Goal: Task Accomplishment & Management: Use online tool/utility

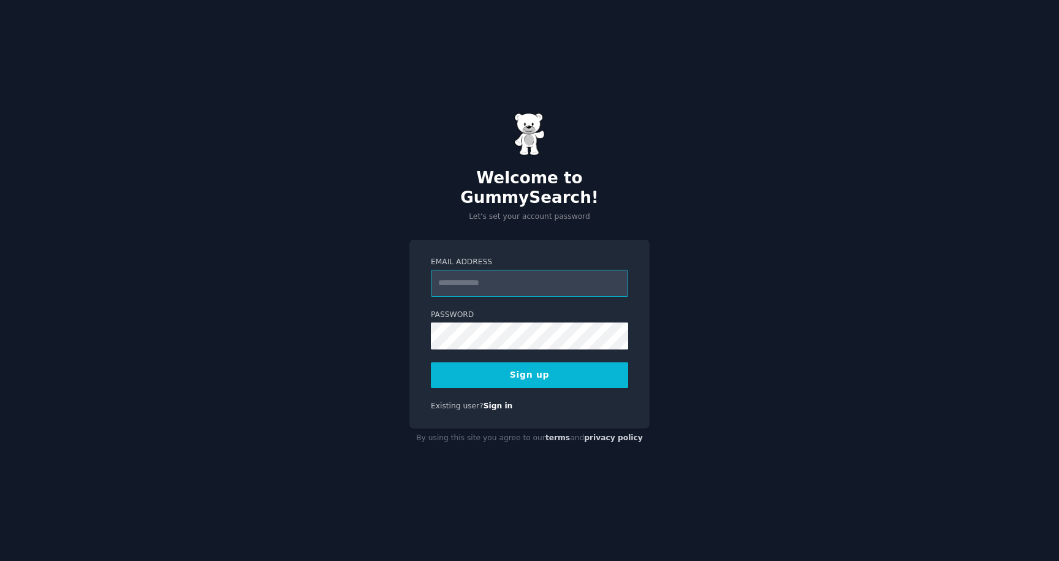
type input "**********"
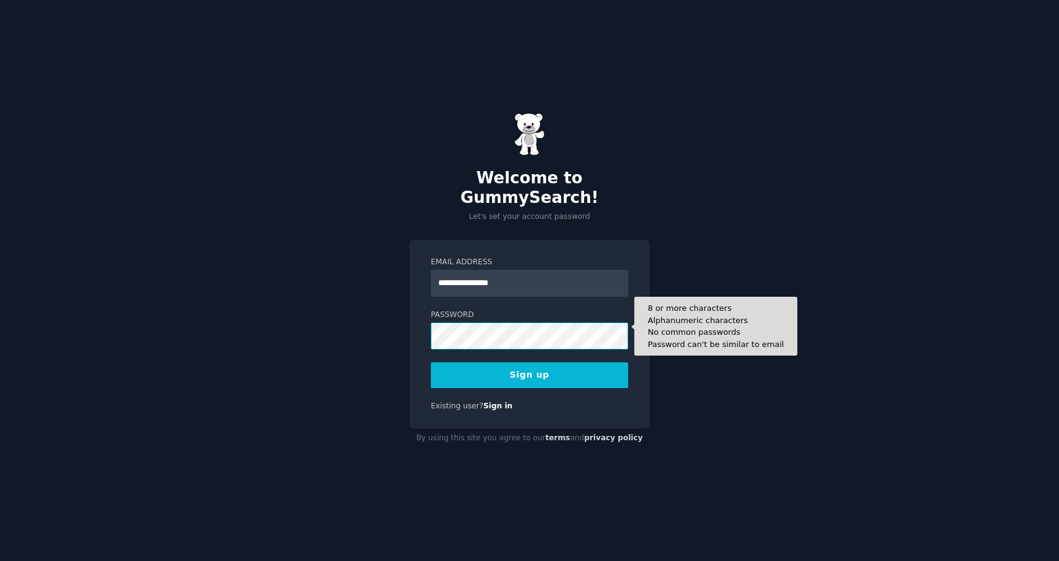
click at [529, 365] on button "Sign up" at bounding box center [529, 375] width 197 height 26
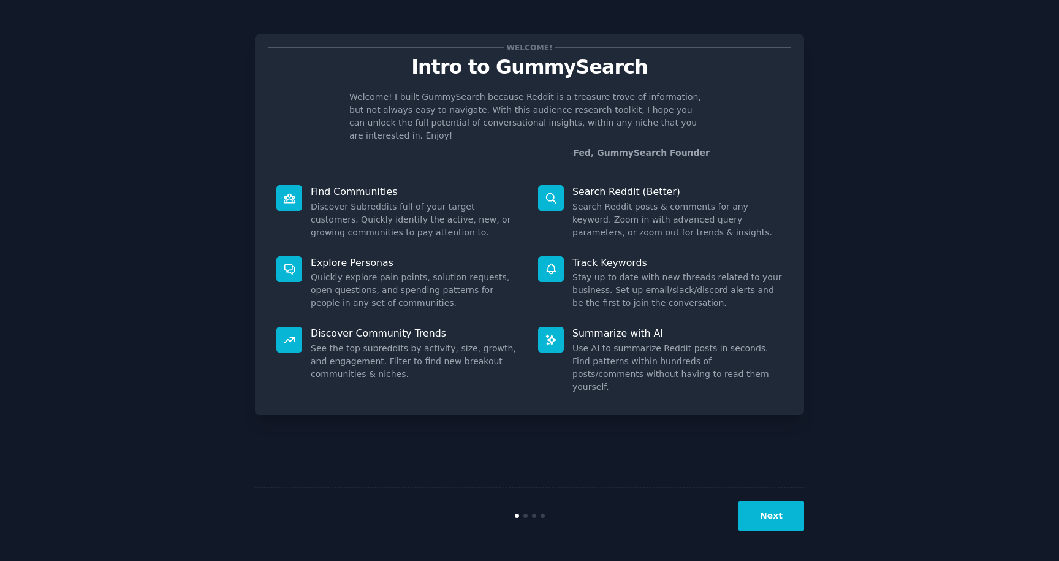
click at [771, 512] on button "Next" at bounding box center [771, 516] width 66 height 30
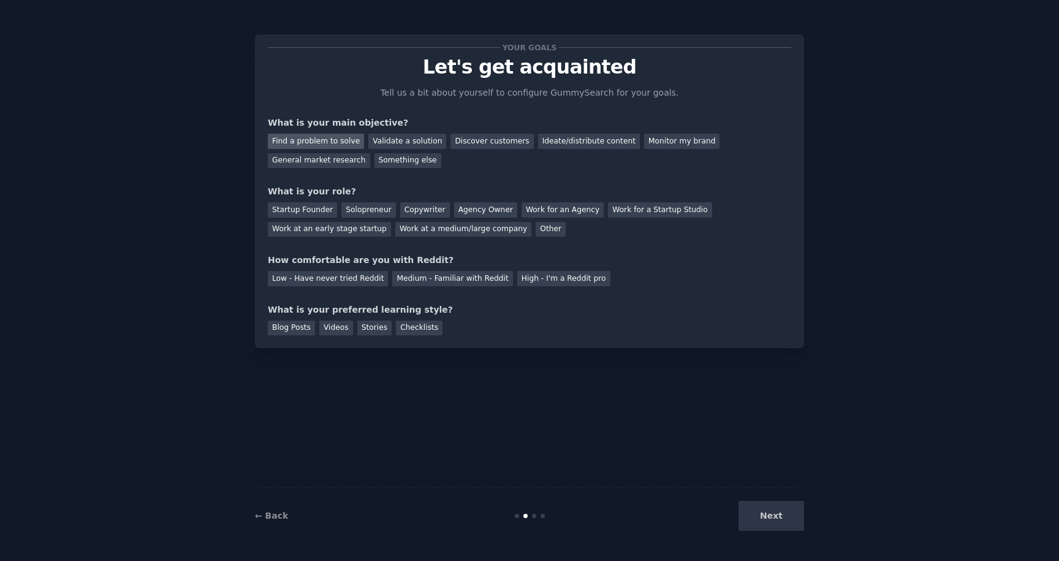
click at [339, 142] on div "Find a problem to solve" at bounding box center [316, 141] width 96 height 15
click at [308, 209] on div "Startup Founder" at bounding box center [302, 209] width 69 height 15
click at [351, 281] on div "Low - Have never tried Reddit" at bounding box center [328, 278] width 120 height 15
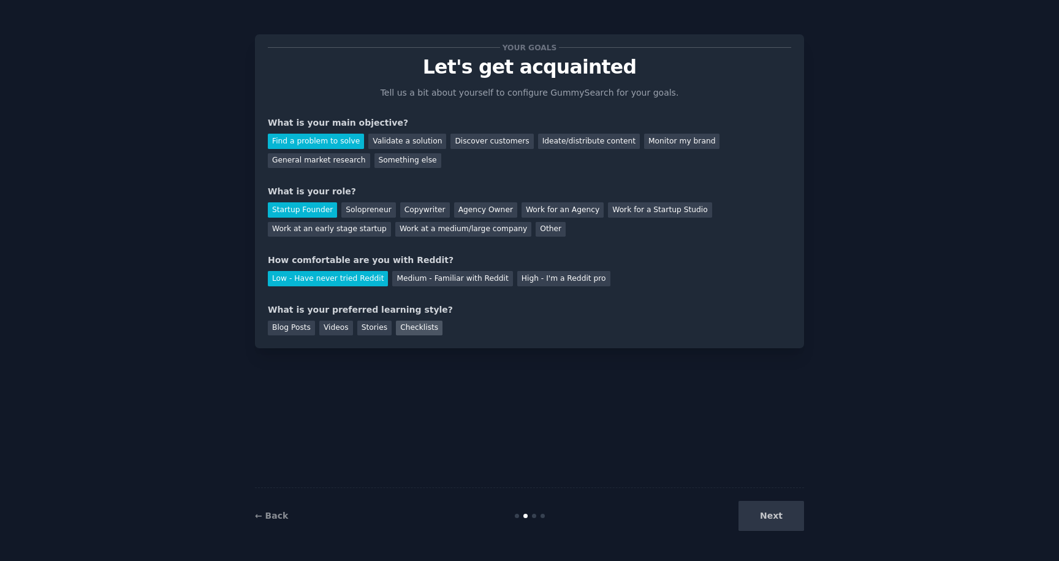
click at [406, 325] on div "Checklists" at bounding box center [419, 327] width 47 height 15
click at [359, 325] on div "Stories" at bounding box center [374, 327] width 34 height 15
click at [409, 322] on div "Checklists" at bounding box center [419, 327] width 47 height 15
click at [770, 513] on button "Next" at bounding box center [771, 516] width 66 height 30
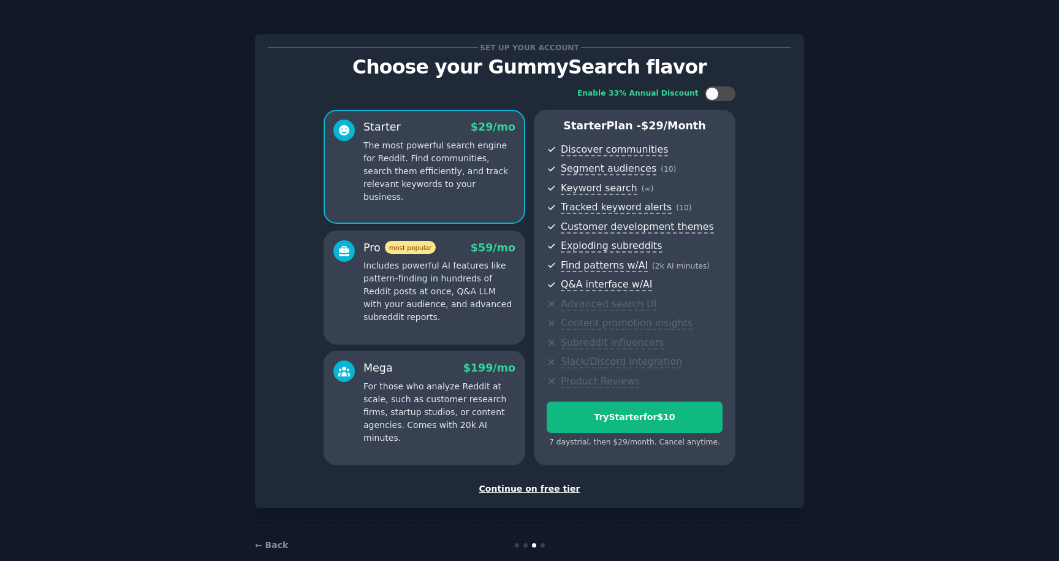
click at [539, 484] on div "Continue on free tier" at bounding box center [529, 488] width 523 height 13
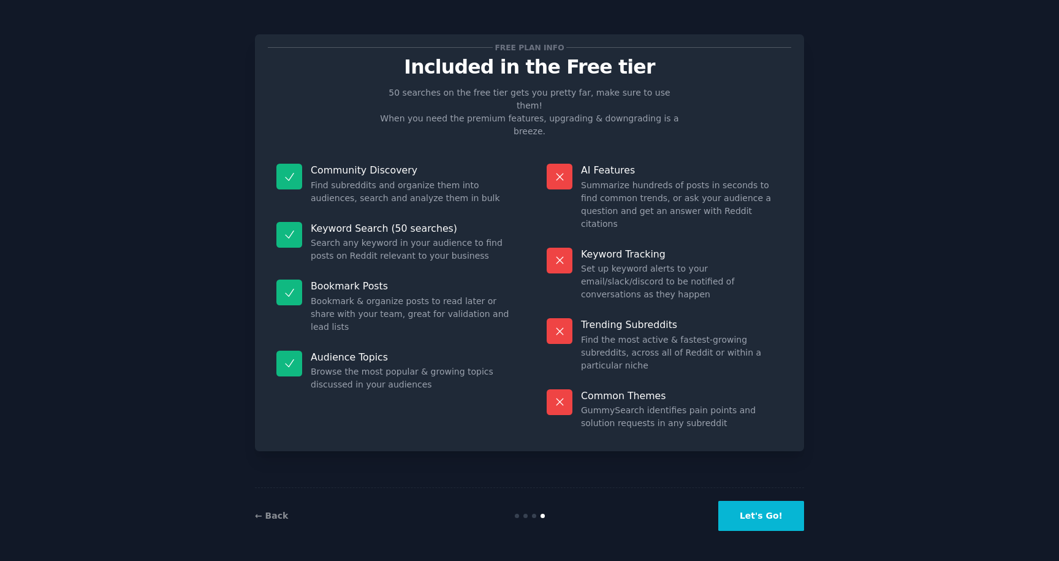
click at [741, 521] on button "Let's Go!" at bounding box center [761, 516] width 86 height 30
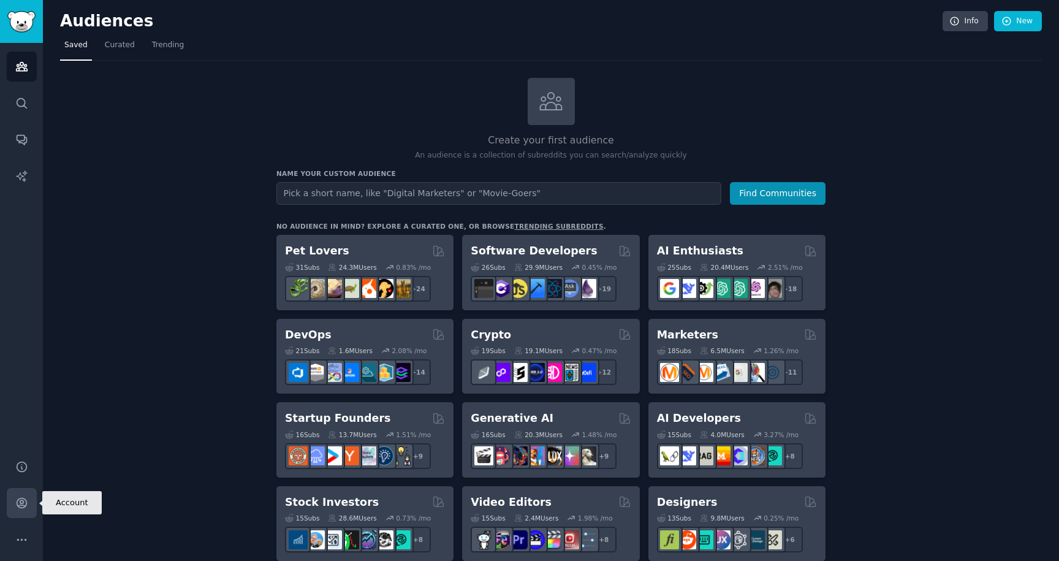
click at [23, 498] on icon "Sidebar" at bounding box center [21, 502] width 13 height 13
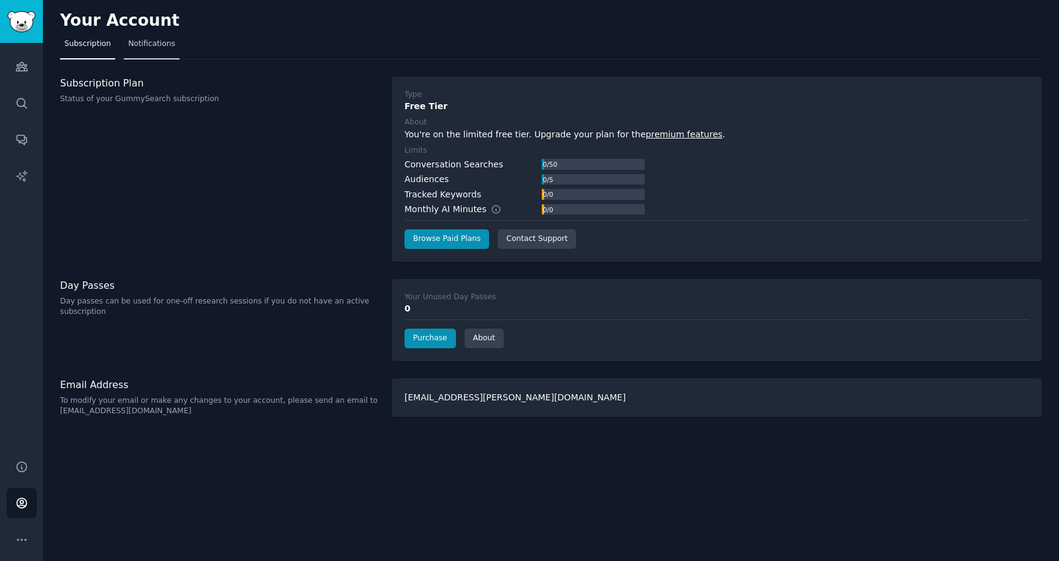
click at [145, 46] on span "Notifications" at bounding box center [151, 44] width 47 height 11
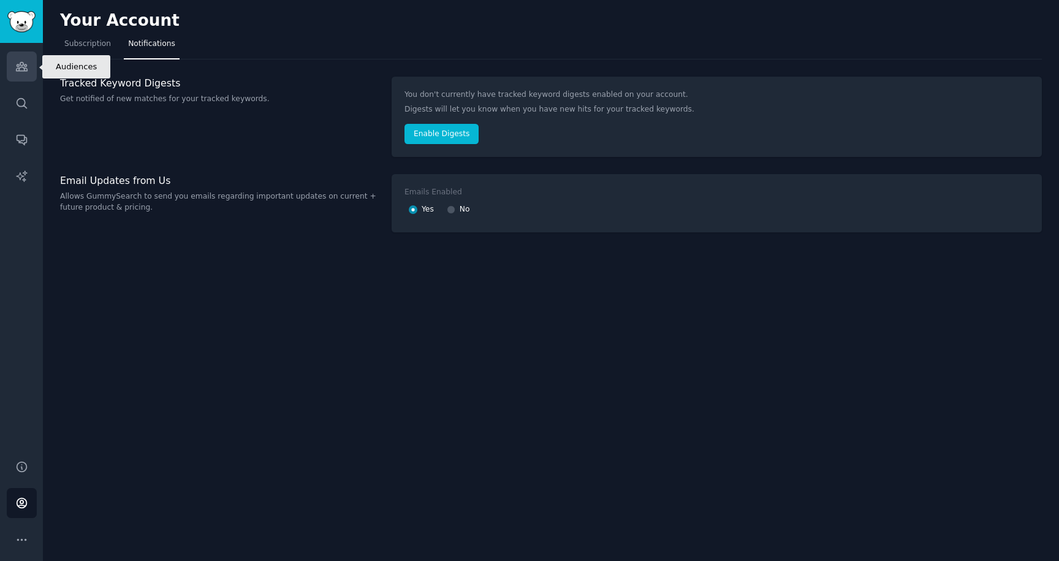
click at [20, 66] on icon "Sidebar" at bounding box center [21, 66] width 13 height 13
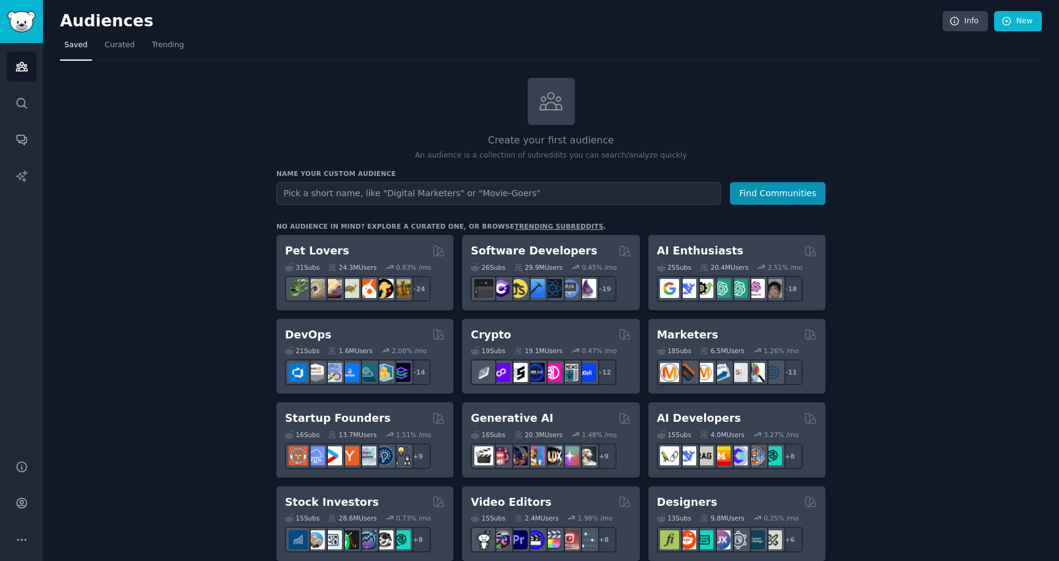
click at [396, 191] on input "text" at bounding box center [498, 193] width 445 height 23
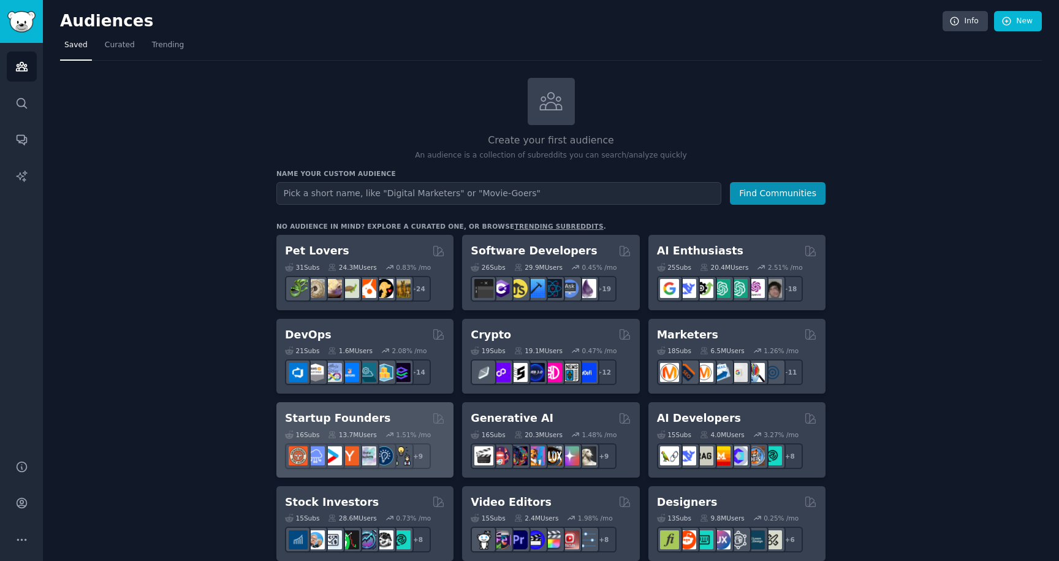
click at [360, 412] on h2 "Startup Founders" at bounding box center [337, 418] width 105 height 15
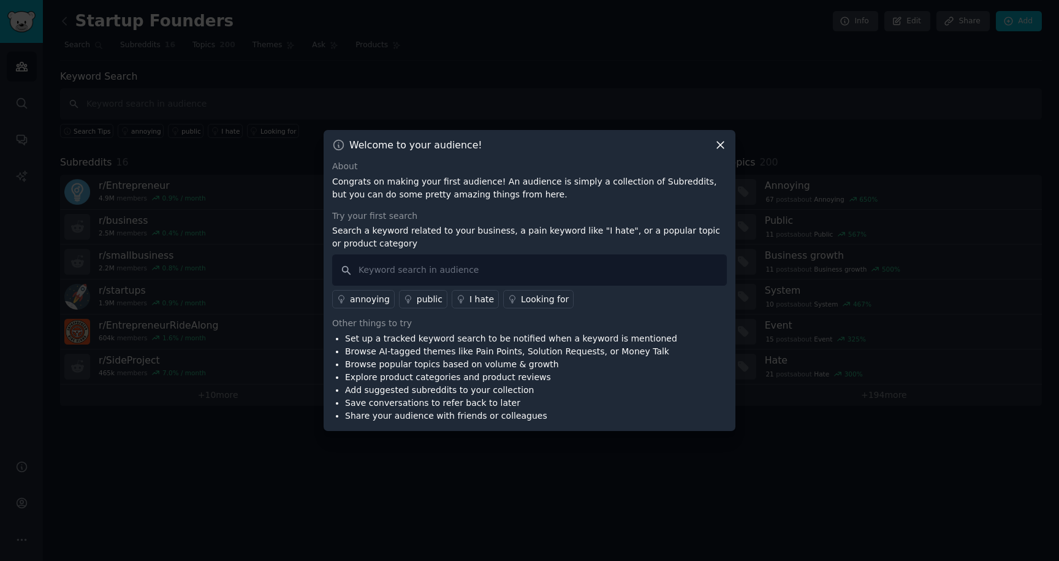
click at [542, 292] on link "Looking for" at bounding box center [538, 299] width 70 height 18
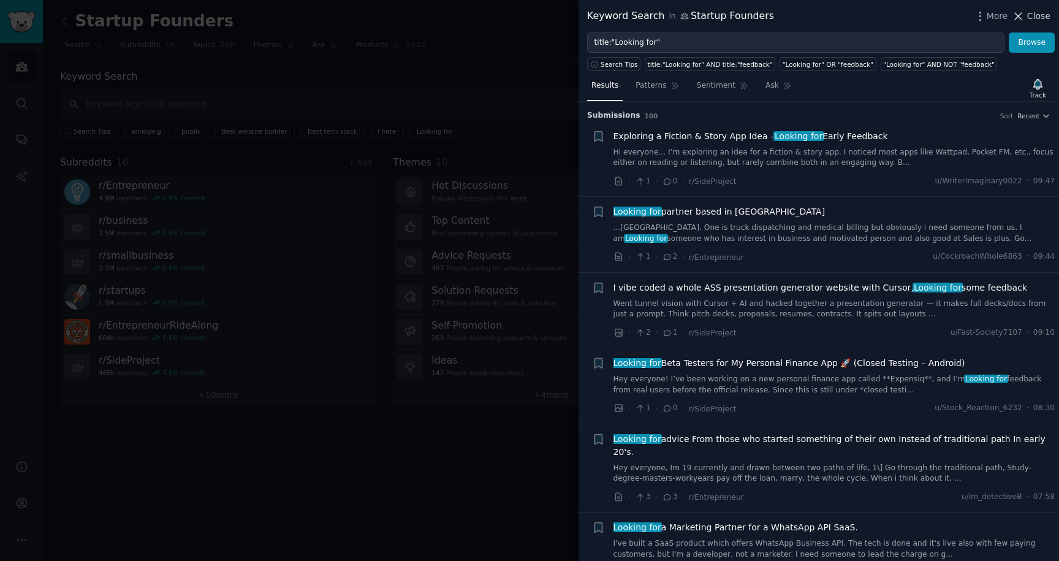
click at [1026, 17] on button "Close" at bounding box center [1031, 16] width 39 height 13
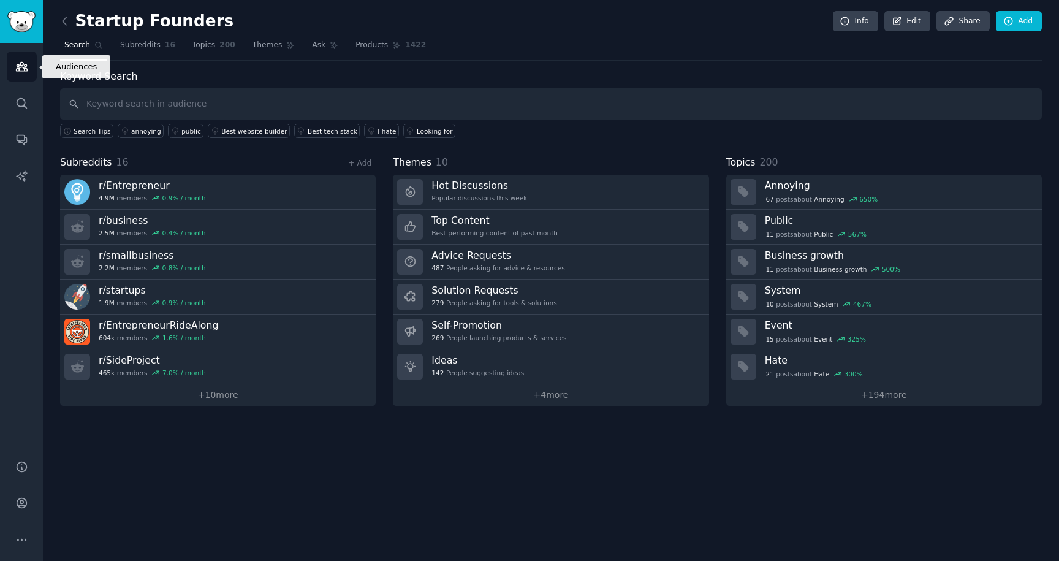
click at [24, 77] on link "Audiences" at bounding box center [22, 66] width 30 height 30
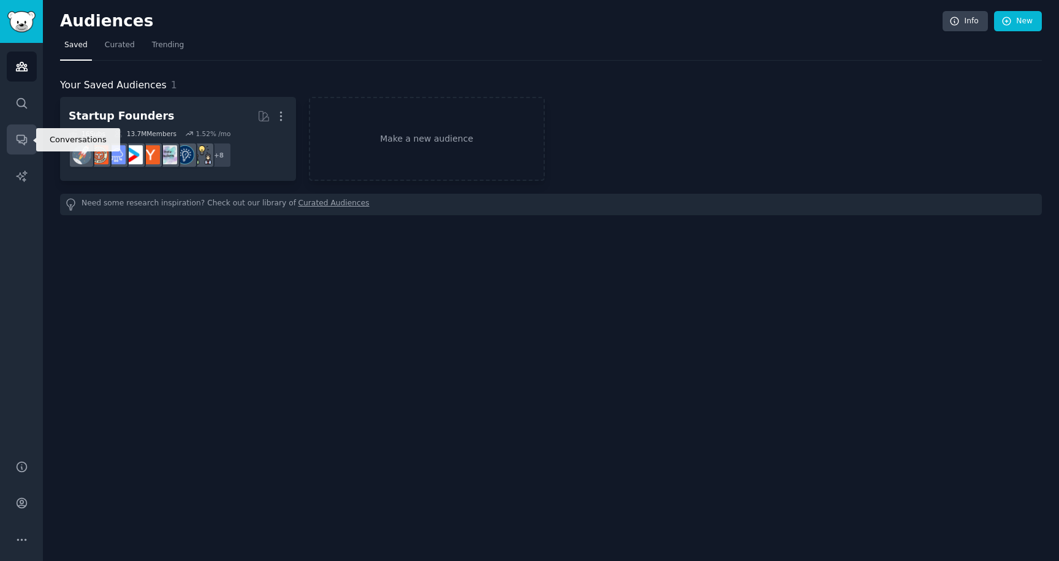
click at [27, 149] on link "Conversations" at bounding box center [22, 139] width 30 height 30
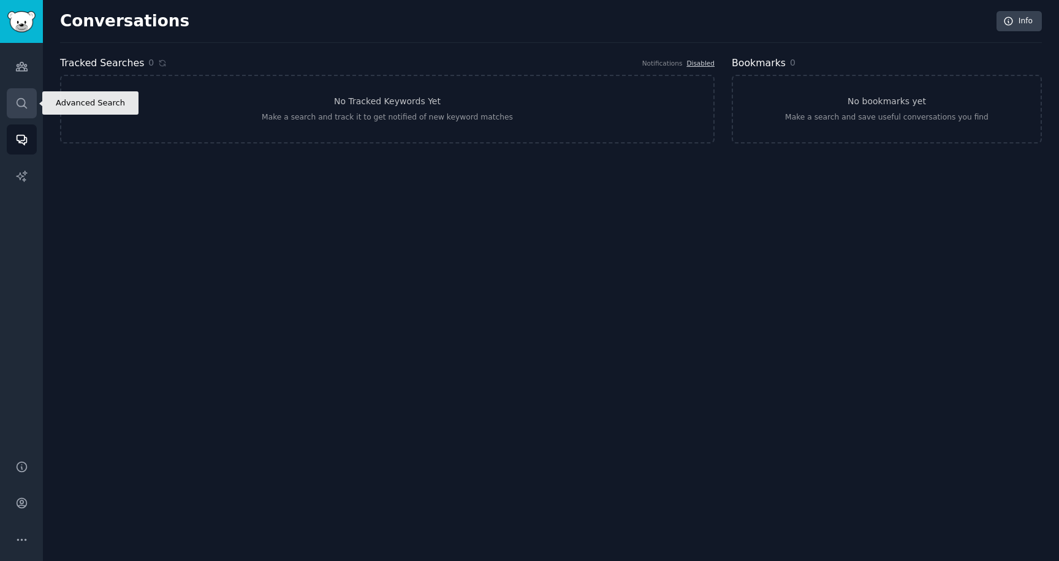
click at [26, 105] on icon "Sidebar" at bounding box center [21, 103] width 13 height 13
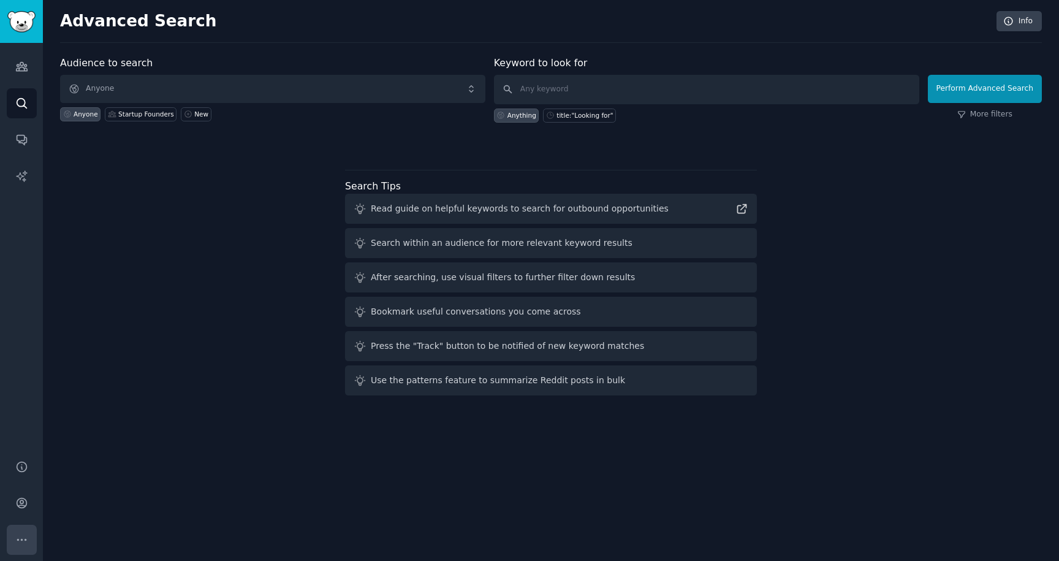
click at [26, 540] on icon "Sidebar" at bounding box center [21, 539] width 9 height 1
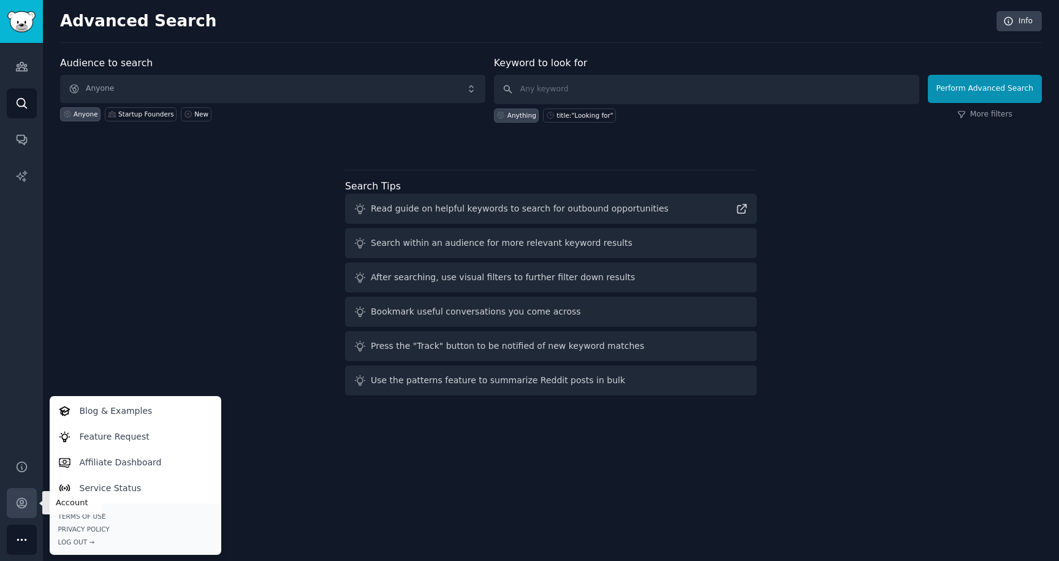
click at [21, 498] on icon "Sidebar" at bounding box center [22, 503] width 10 height 10
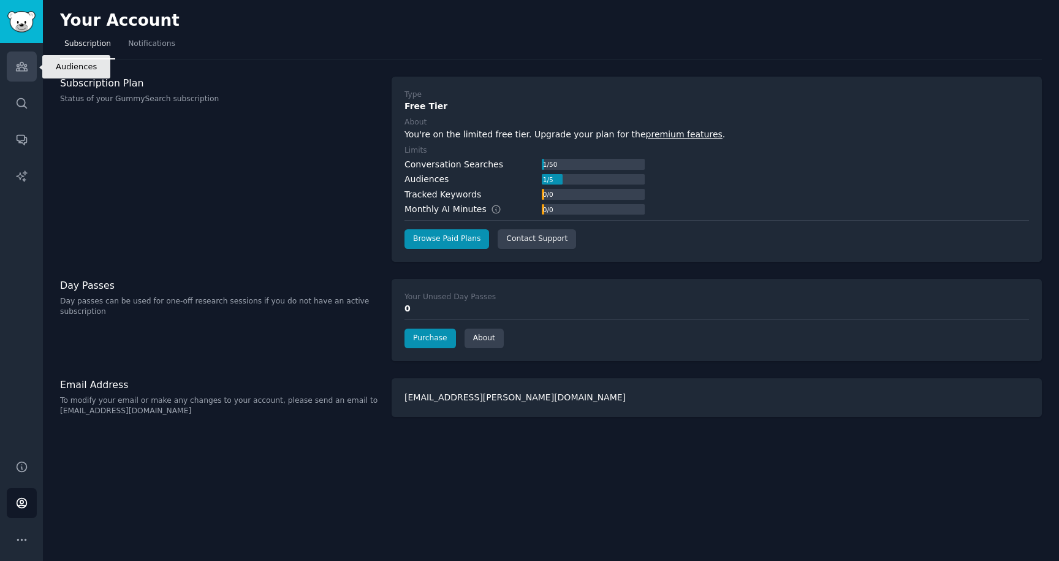
click at [25, 67] on icon "Sidebar" at bounding box center [21, 66] width 11 height 9
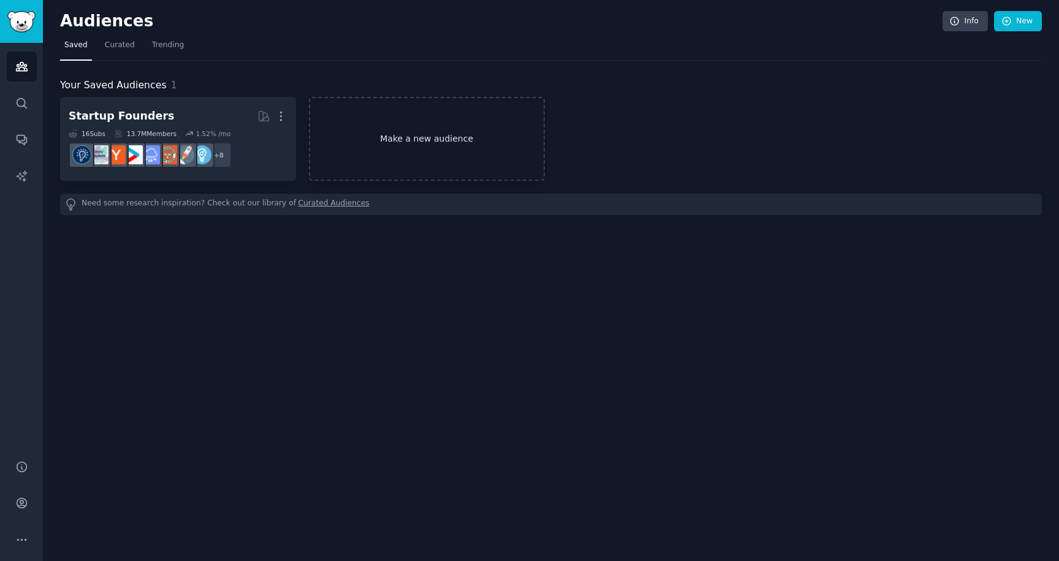
click at [364, 127] on link "Make a new audience" at bounding box center [427, 139] width 236 height 84
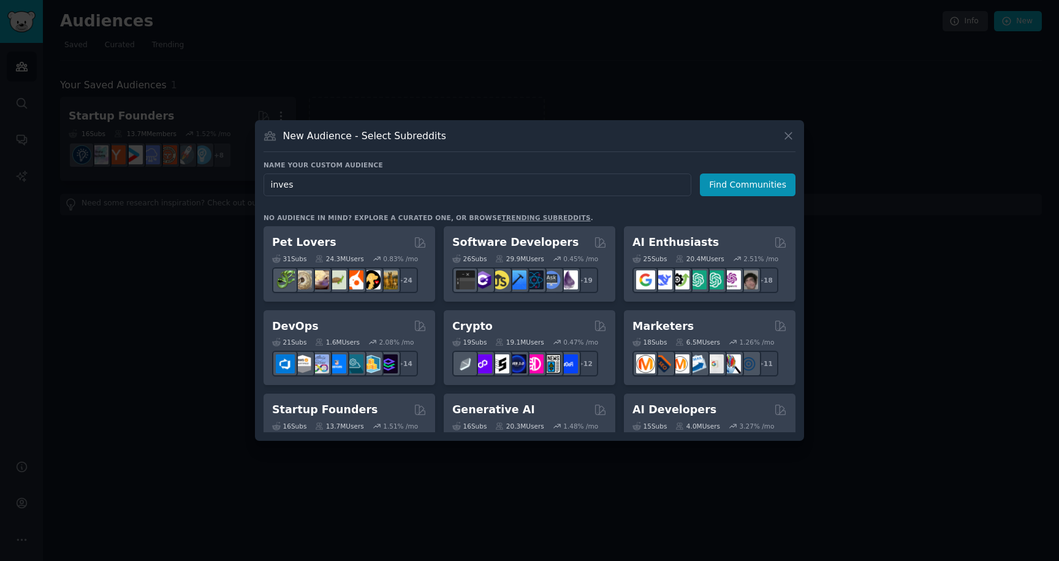
type input "invest"
click at [749, 184] on button "Find Communities" at bounding box center [748, 184] width 96 height 23
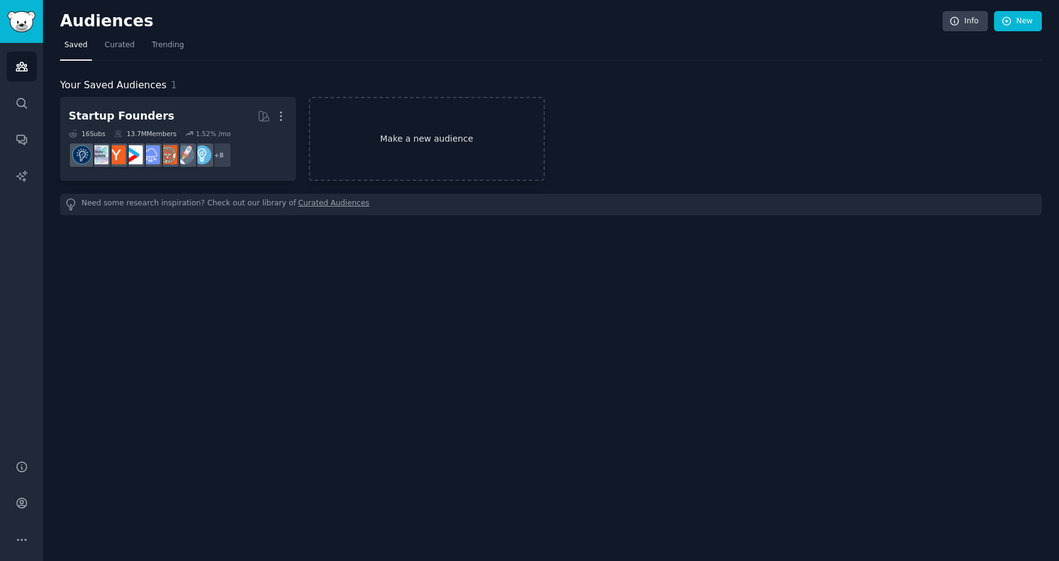
click at [386, 138] on link "Make a new audience" at bounding box center [427, 139] width 236 height 84
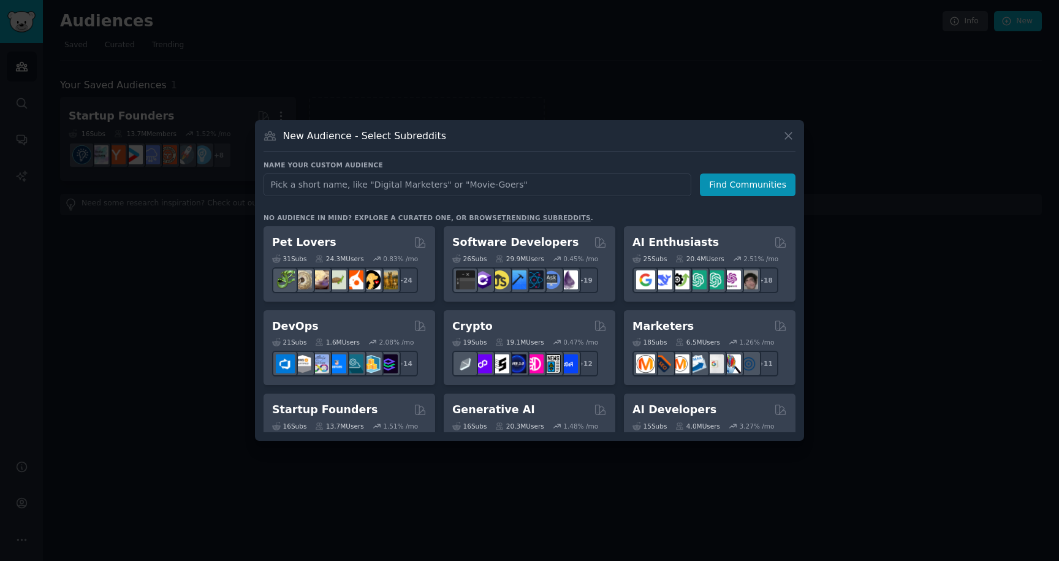
click at [445, 190] on input "text" at bounding box center [477, 184] width 428 height 23
type input "business"
click at [743, 184] on button "Find Communities" at bounding box center [748, 184] width 96 height 23
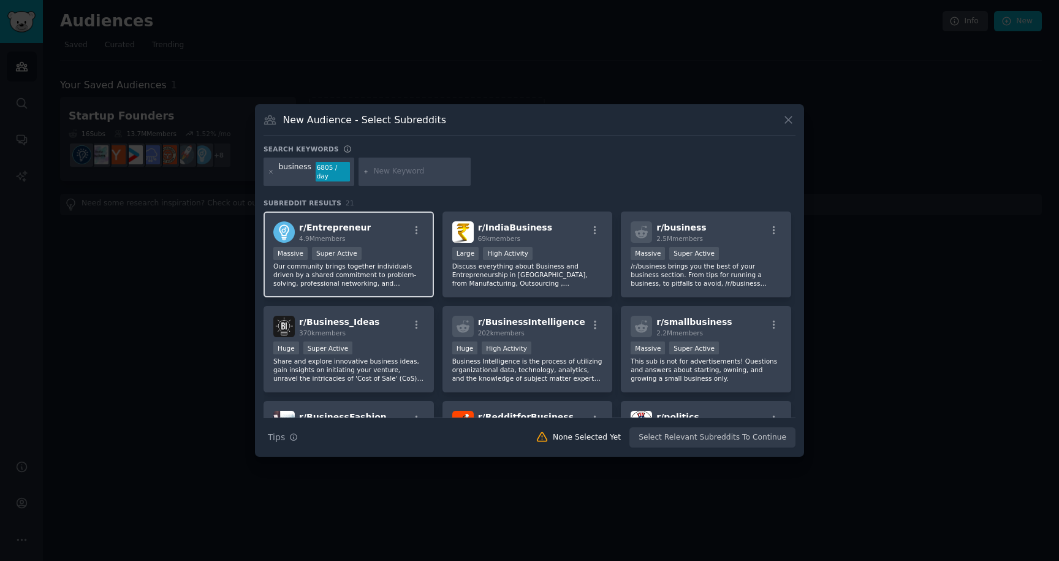
click at [362, 229] on div "r/ Entrepreneur 4.9M members" at bounding box center [348, 231] width 151 height 21
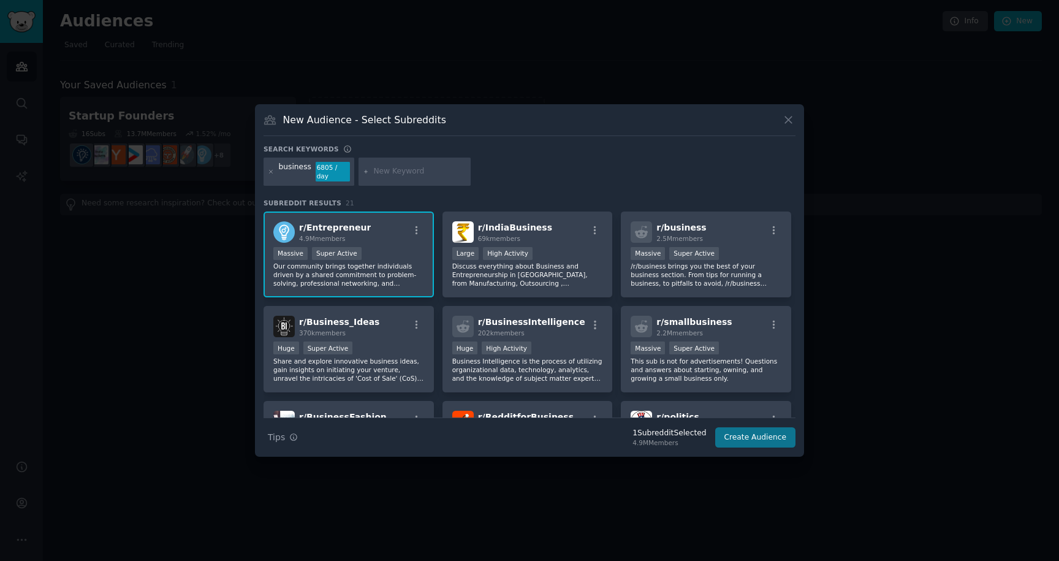
click at [747, 443] on button "Create Audience" at bounding box center [755, 437] width 81 height 21
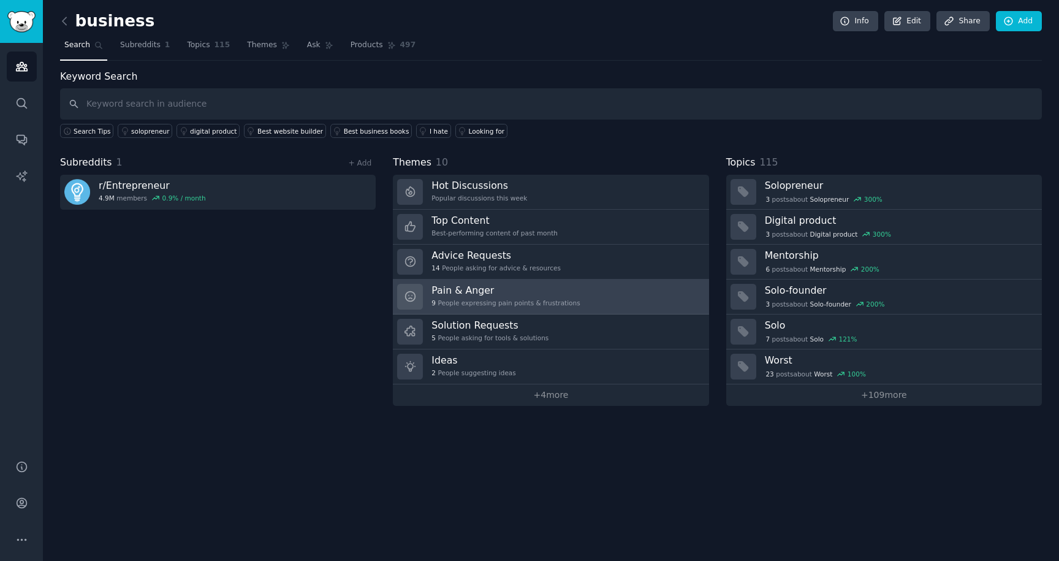
click at [532, 295] on div "Pain & Anger 9 People expressing pain points & frustrations" at bounding box center [505, 297] width 148 height 26
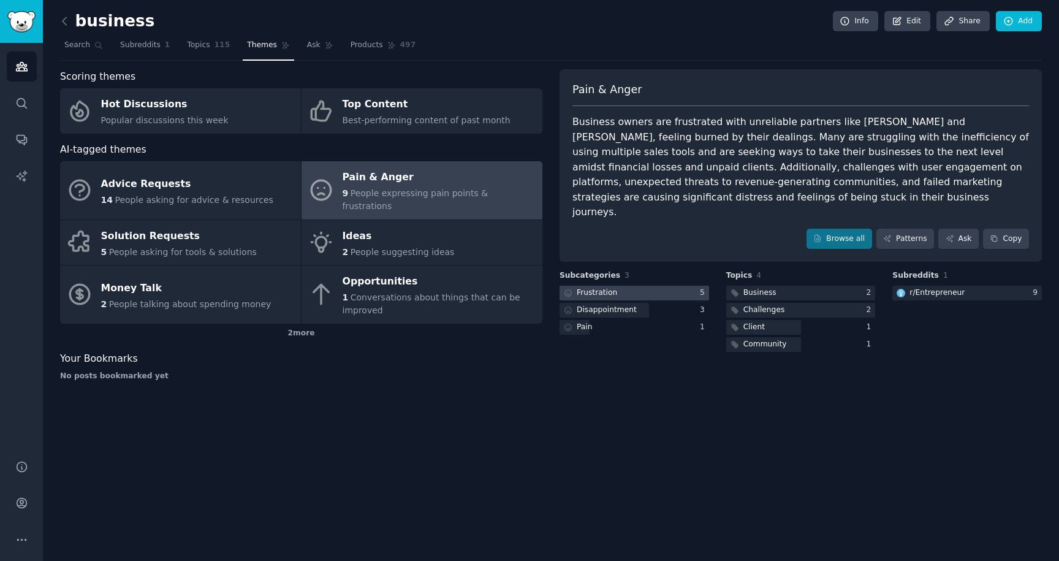
click at [665, 286] on div at bounding box center [634, 293] width 150 height 15
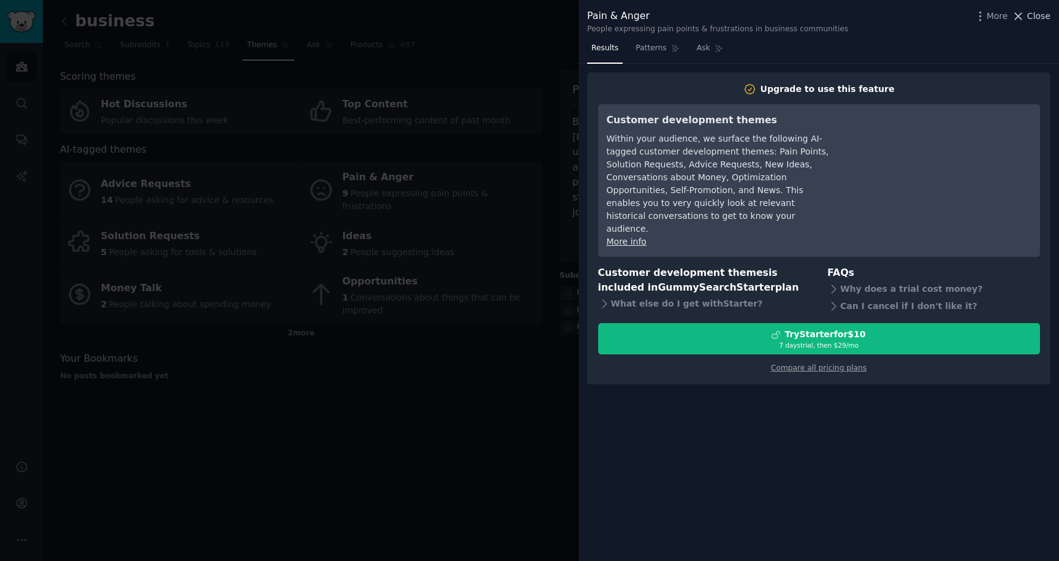
click at [1028, 18] on span "Close" at bounding box center [1038, 16] width 23 height 13
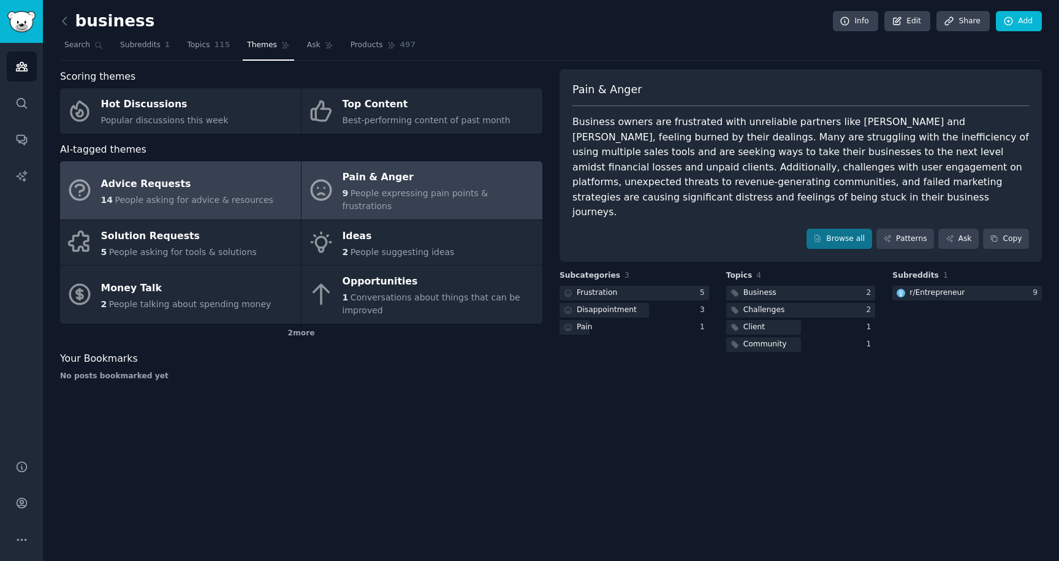
click at [211, 195] on span "People asking for advice & resources" at bounding box center [194, 200] width 158 height 10
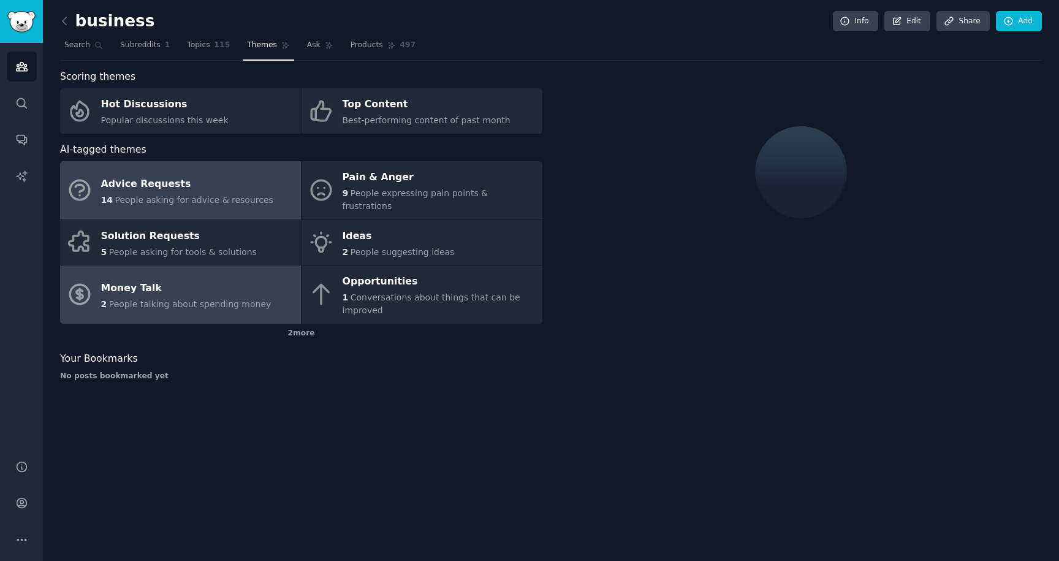
click at [216, 299] on span "People talking about spending money" at bounding box center [190, 304] width 162 height 10
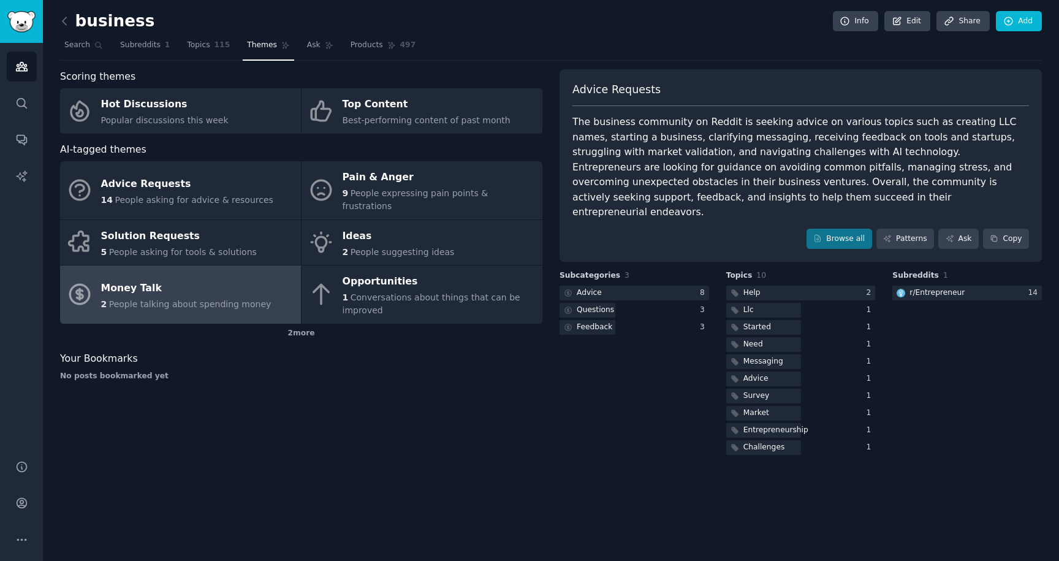
click at [232, 298] on div "2 People talking about spending money" at bounding box center [186, 304] width 170 height 13
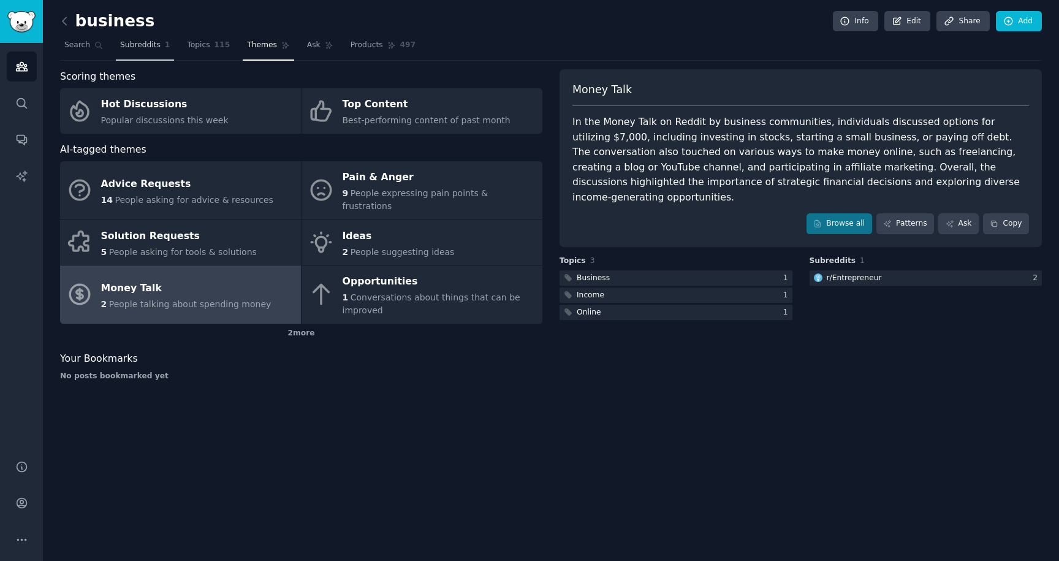
click at [132, 51] on link "Subreddits 1" at bounding box center [145, 48] width 58 height 25
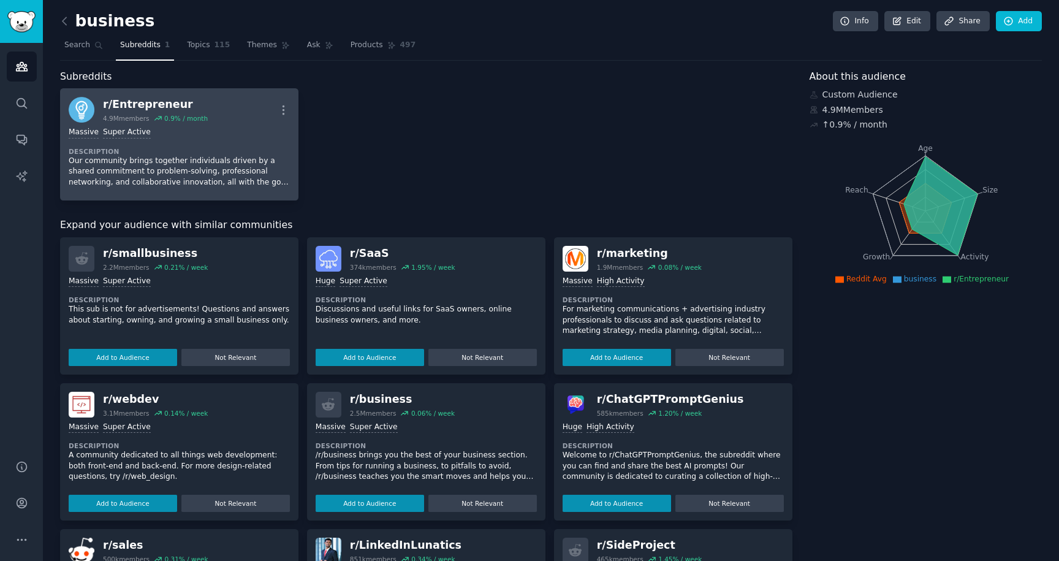
click at [216, 167] on p "Our community brings together individuals driven by a shared commitment to prob…" at bounding box center [179, 172] width 221 height 32
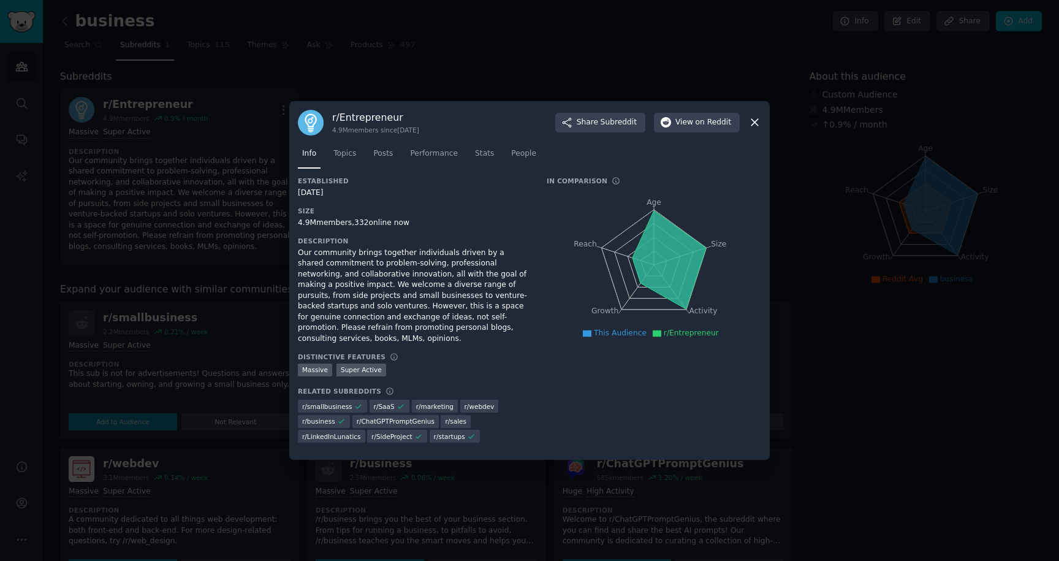
click at [747, 127] on div "r/ Entrepreneur 4.9M members since 08/21/2008 Share Subreddit View on Reddit" at bounding box center [529, 123] width 463 height 26
click at [757, 124] on icon at bounding box center [754, 122] width 13 height 13
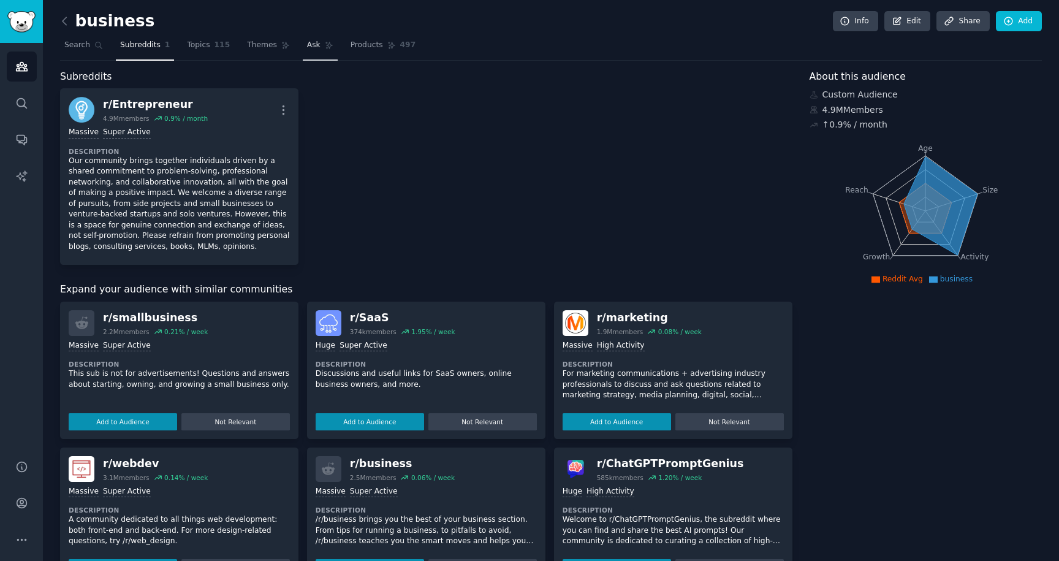
click at [325, 47] on icon at bounding box center [329, 45] width 9 height 9
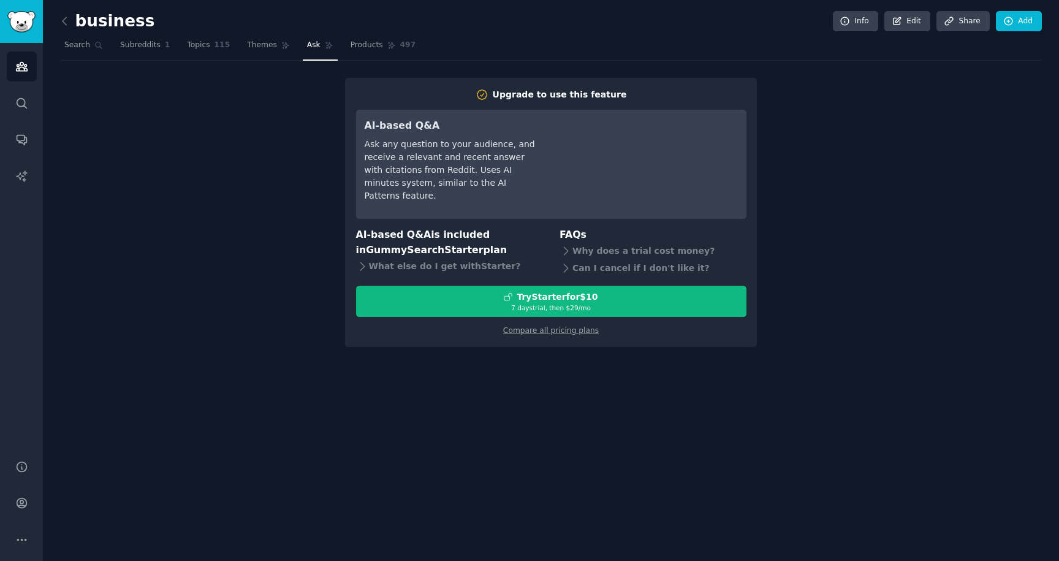
click at [215, 167] on div "Upgrade to use this feature AI-based Q&A Ask any question to your audience, and…" at bounding box center [551, 212] width 982 height 269
click at [243, 40] on link "Themes" at bounding box center [268, 48] width 51 height 25
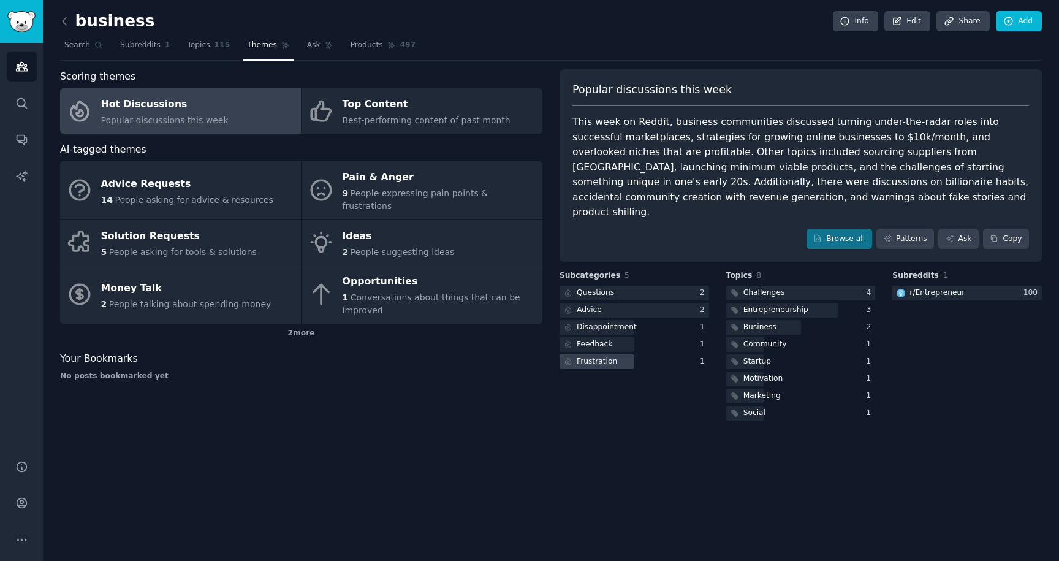
click at [606, 356] on div "Frustration" at bounding box center [597, 361] width 40 height 11
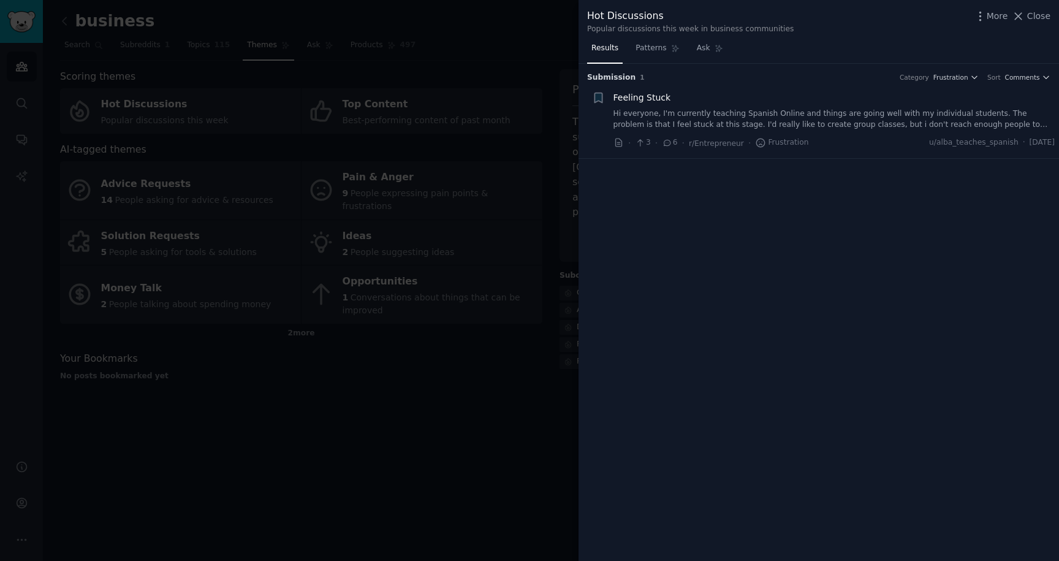
click at [727, 120] on link "Hi everyone, I'm currently teaching Spanish Online and things are going well wi…" at bounding box center [834, 118] width 442 height 21
